Goal: Task Accomplishment & Management: Complete application form

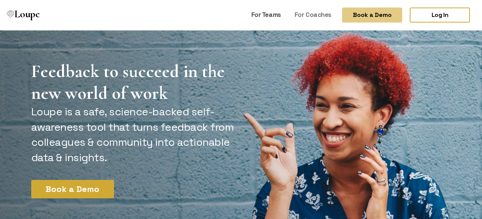
click at [266, 15] on link "For Teams" at bounding box center [266, 15] width 36 height 14
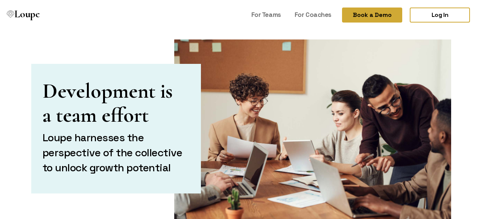
click at [369, 15] on button "Book a Demo" at bounding box center [372, 15] width 60 height 15
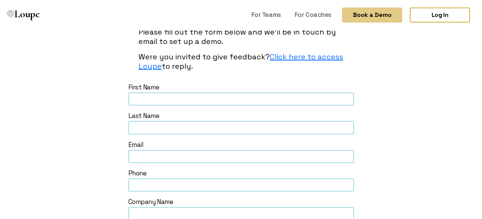
scroll to position [58, 0]
click at [147, 98] on input "text" at bounding box center [241, 98] width 226 height 13
type input "[PERSON_NAME]"
click at [147, 126] on input "text" at bounding box center [241, 127] width 226 height 13
type input "E"
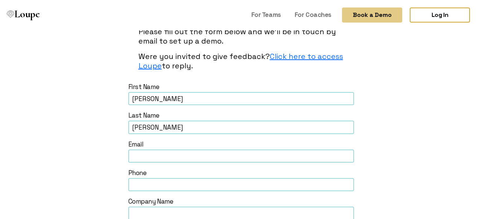
type input "[PERSON_NAME]"
click at [147, 158] on input "text" at bounding box center [241, 156] width 226 height 13
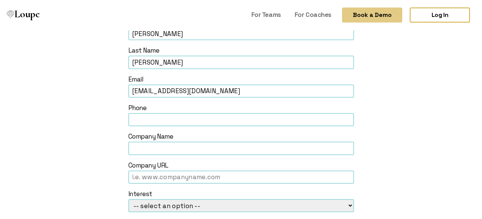
scroll to position [125, 0]
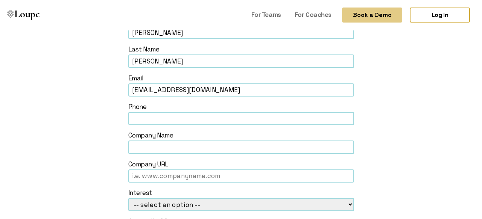
type input "[EMAIL_ADDRESS][DOMAIN_NAME]"
click at [143, 121] on input "text" at bounding box center [241, 118] width 226 height 13
type input "2672548323"
click at [144, 151] on input "text" at bounding box center [241, 147] width 226 height 13
type input "Sanctuary Farm Phil"
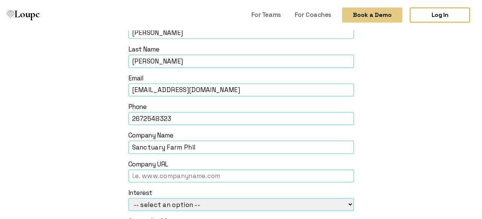
click at [219, 90] on input "[EMAIL_ADDRESS][DOMAIN_NAME]" at bounding box center [241, 90] width 226 height 13
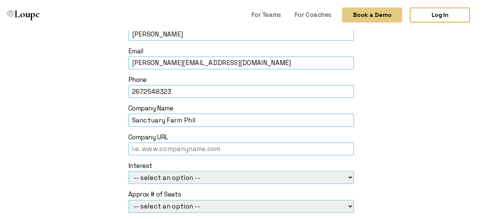
scroll to position [152, 0]
type input "[PERSON_NAME][EMAIL_ADDRESS][DOMAIN_NAME]"
click at [156, 151] on input "text" at bounding box center [241, 148] width 226 height 13
paste input "[URL][DOMAIN_NAME]"
type input "[URL][DOMAIN_NAME]"
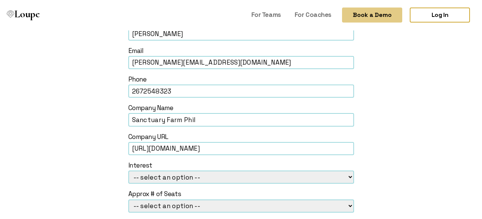
click at [168, 175] on select "-- select an option -- Loupe for Coaches Loupe for Teams Loupe for Individual" at bounding box center [241, 177] width 226 height 13
select select "Loupe for Individual"
click at [128, 171] on select "-- select an option -- Loupe for Coaches Loupe for Teams Loupe for Individual" at bounding box center [241, 177] width 226 height 13
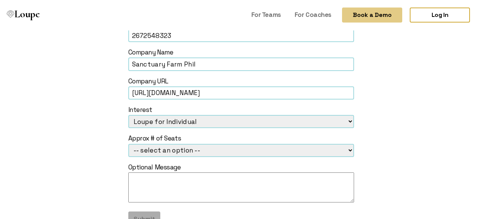
scroll to position [237, 0]
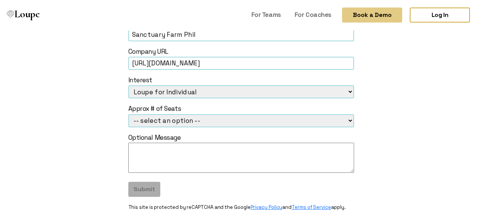
click at [223, 119] on select "-- select an option -- 1-5 6-25 26-99 100-299 300-999 1000+" at bounding box center [241, 120] width 226 height 13
select select "1-5"
click at [128, 114] on select "-- select an option -- 1-5 6-25 26-99 100-299 300-999 1000+" at bounding box center [241, 120] width 226 height 13
click at [172, 156] on textarea at bounding box center [241, 158] width 226 height 30
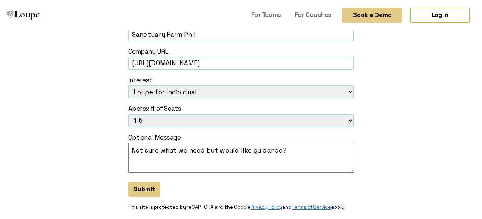
type textarea "Not sure what we need but would like guidance?"
click at [349, 93] on select "-- select an option -- Loupe for Coaches Loupe for Teams Loupe for Individual" at bounding box center [241, 91] width 226 height 13
select select "Loupe for Teams"
click at [128, 85] on select "-- select an option -- Loupe for Coaches Loupe for Teams Loupe for Individual" at bounding box center [241, 91] width 226 height 13
click at [349, 119] on select "-- select an option -- 1-5 6-25 26-99 100-299 300-999 1000+" at bounding box center [241, 120] width 226 height 13
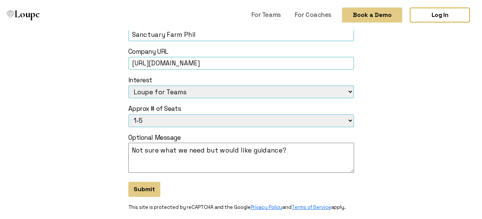
select select "6-25"
click at [128, 114] on select "-- select an option -- 1-5 6-25 26-99 100-299 300-999 1000+" at bounding box center [241, 120] width 226 height 13
click at [136, 190] on button "Submit" at bounding box center [144, 189] width 32 height 15
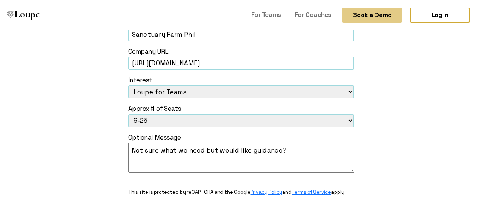
select select
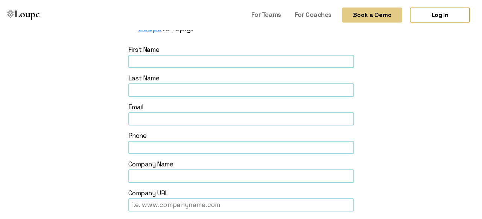
scroll to position [0, 0]
